Goal: Navigation & Orientation: Find specific page/section

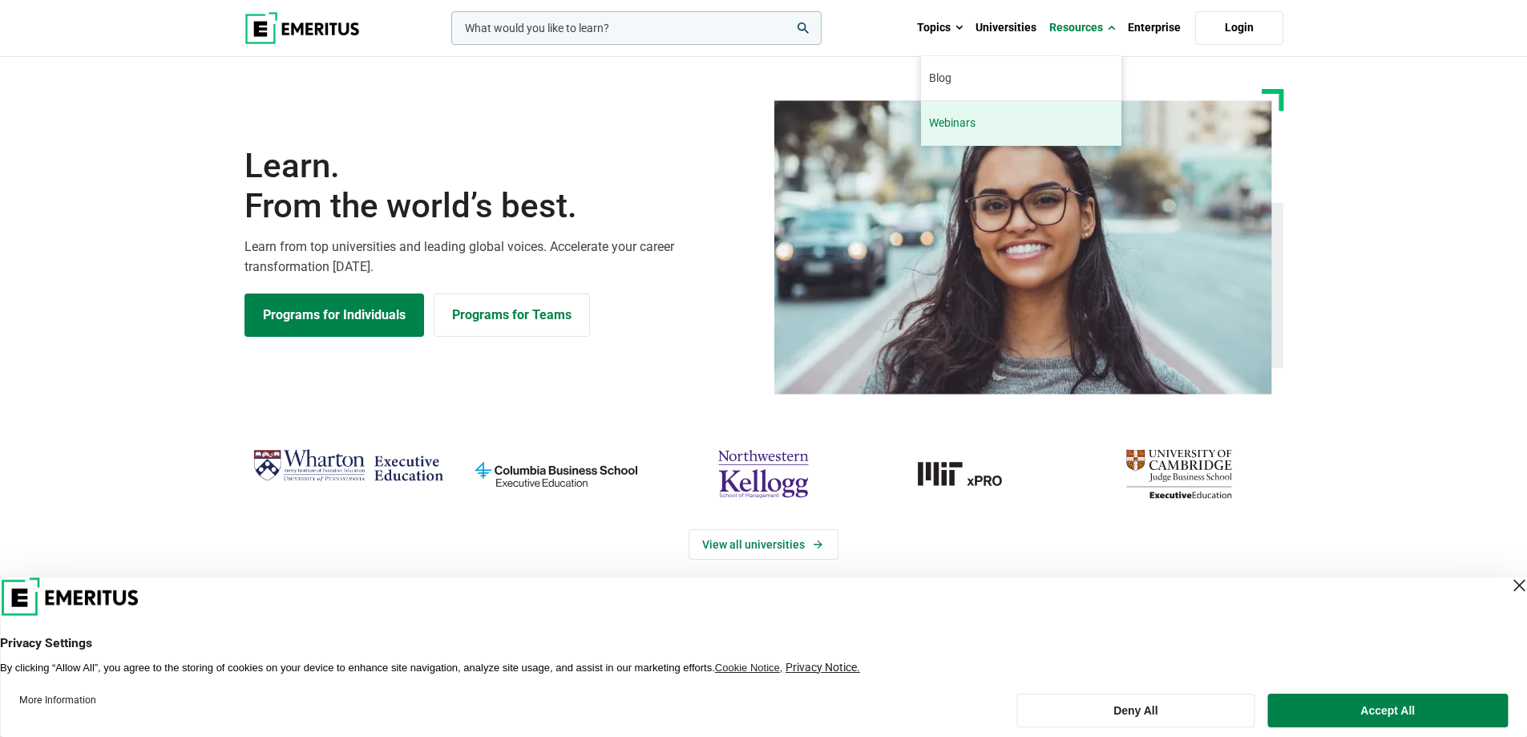
click at [972, 121] on link "Webinars" at bounding box center [1021, 123] width 200 height 44
click at [1508, 587] on div "Close Layer" at bounding box center [1519, 585] width 22 height 22
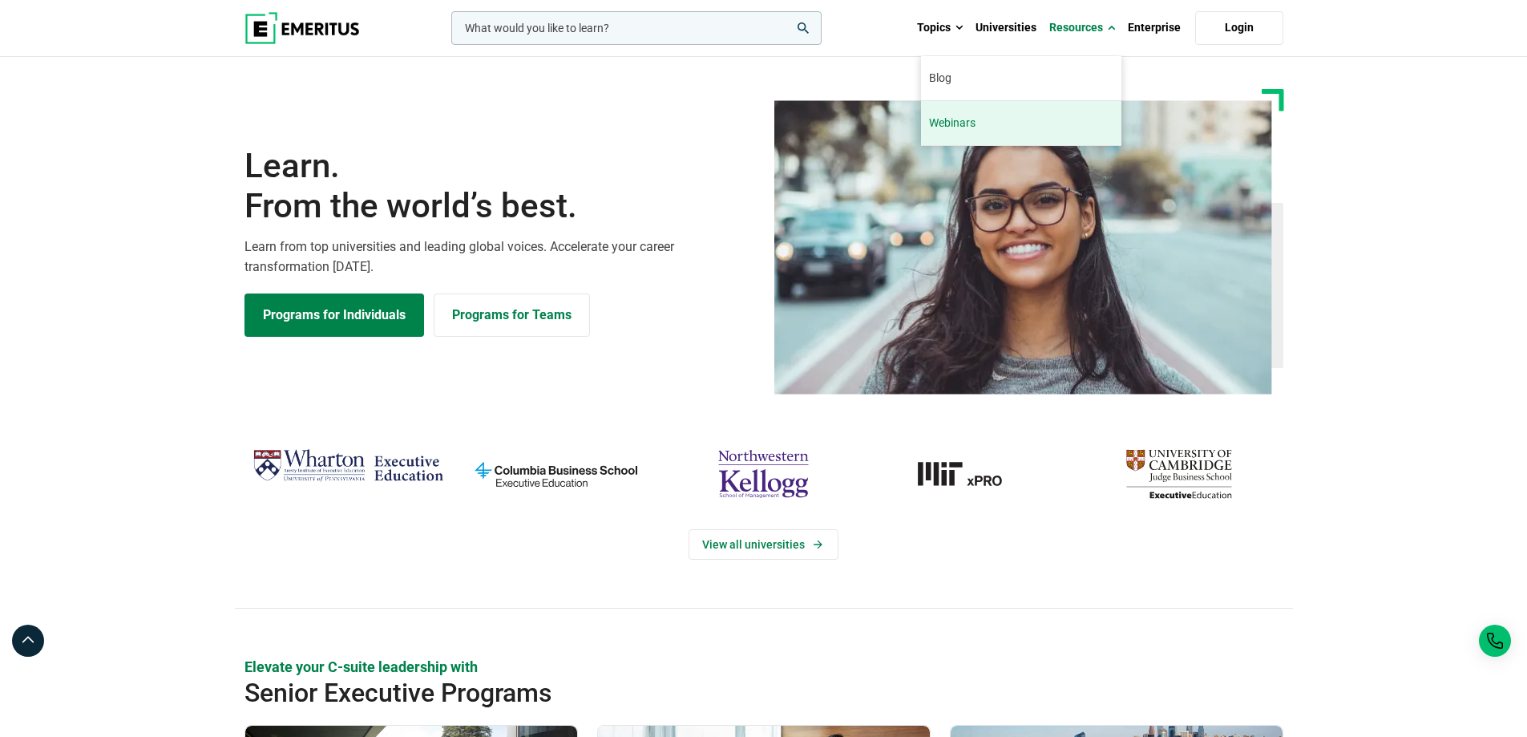
click at [955, 127] on link "Webinars" at bounding box center [1021, 123] width 200 height 44
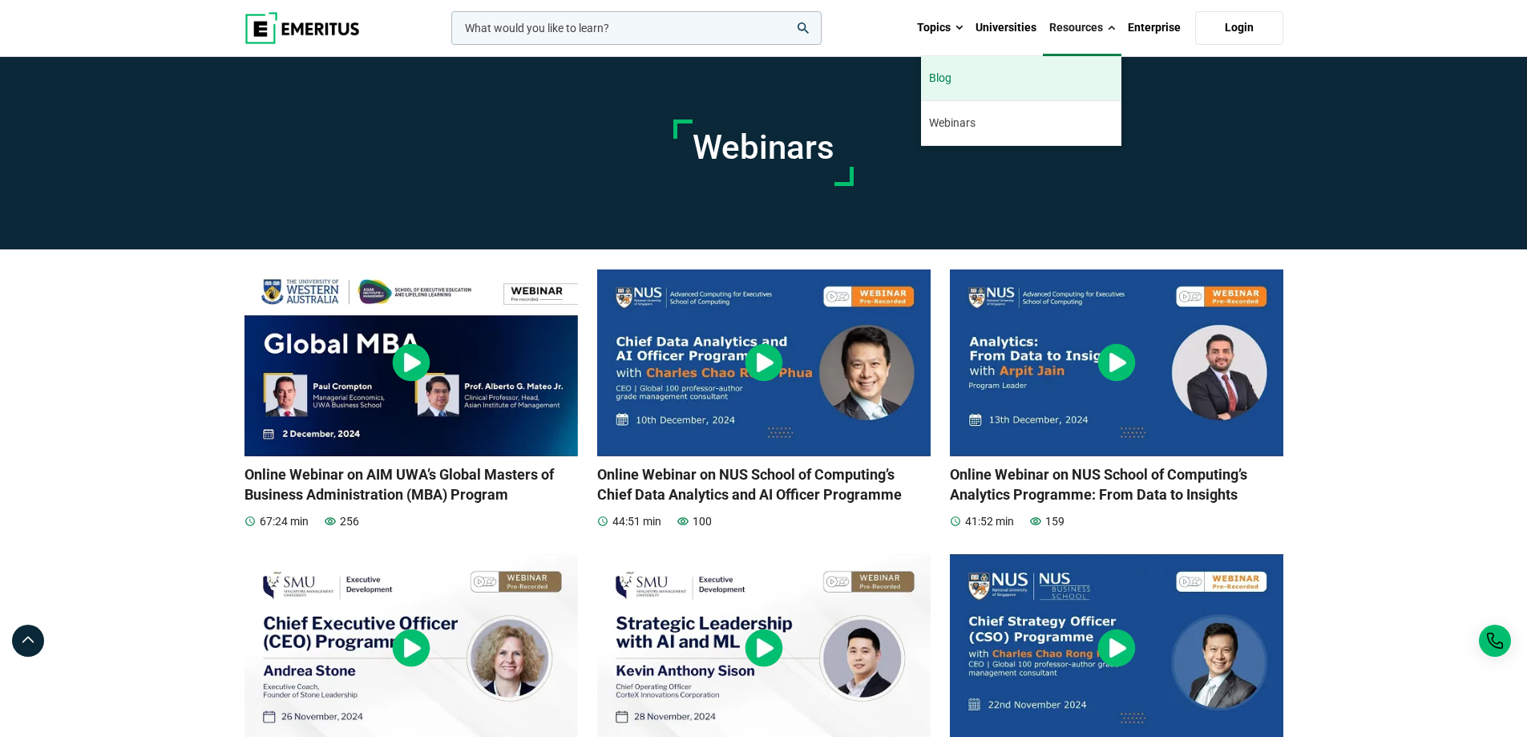
click at [959, 75] on link "Blog" at bounding box center [1021, 78] width 200 height 44
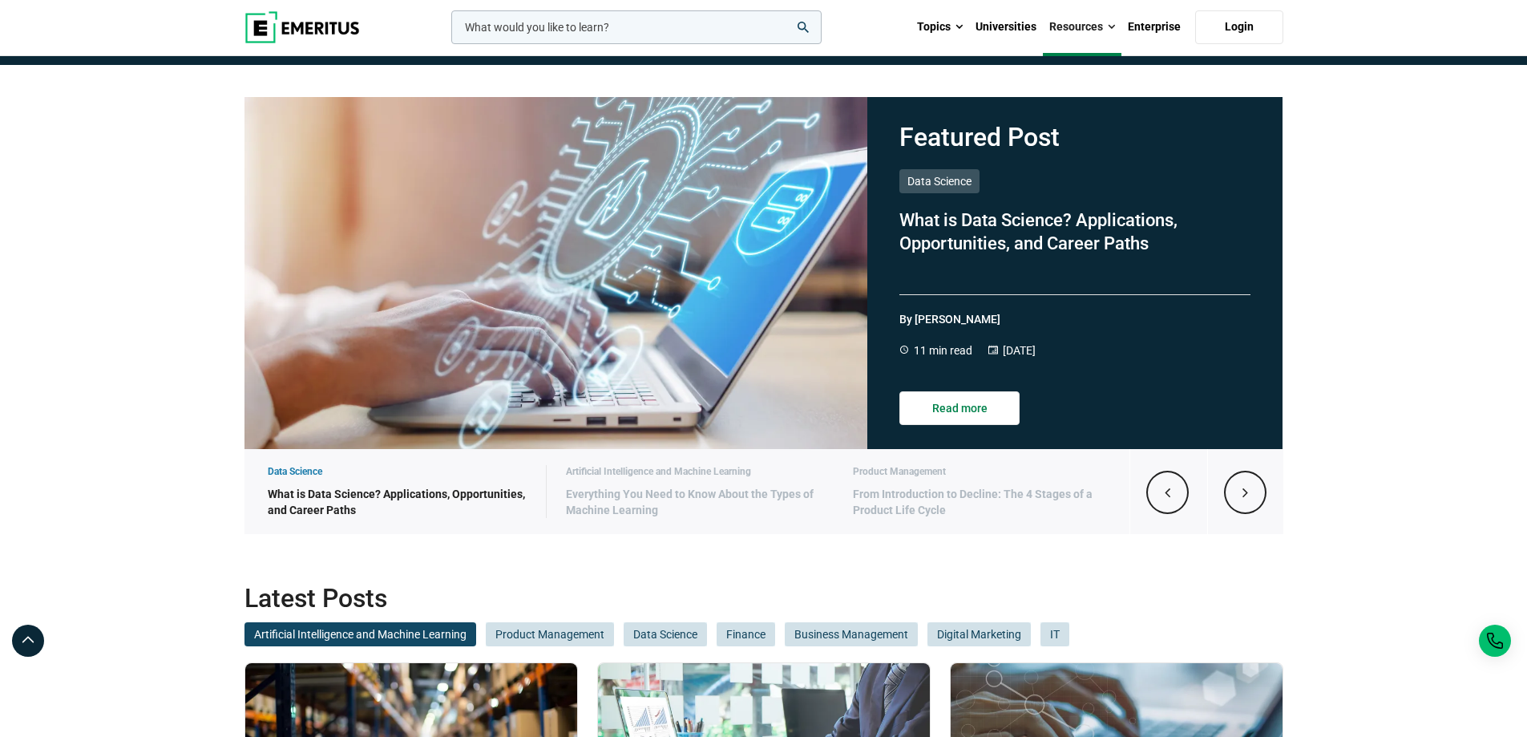
scroll to position [160, 0]
